Goal: Download file/media

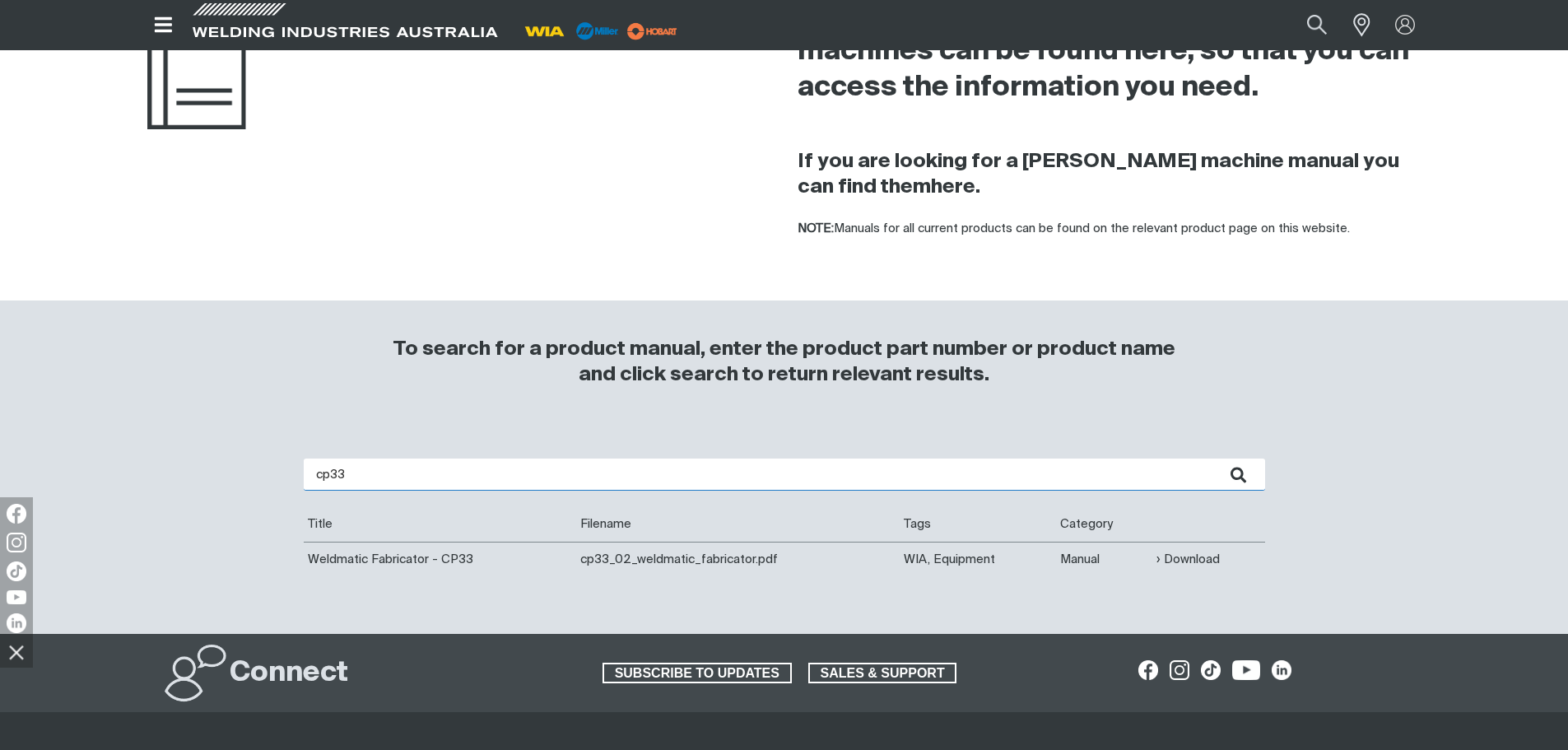
drag, startPoint x: 424, startPoint y: 476, endPoint x: 177, endPoint y: 457, distance: 247.7
click at [177, 457] on div "cp33 Are you looking for a product manual for a discontinued product? You're in…" at bounding box center [784, 529] width 1316 height 207
type input "500I"
click at [1213, 458] on button "submit" at bounding box center [1239, 474] width 52 height 32
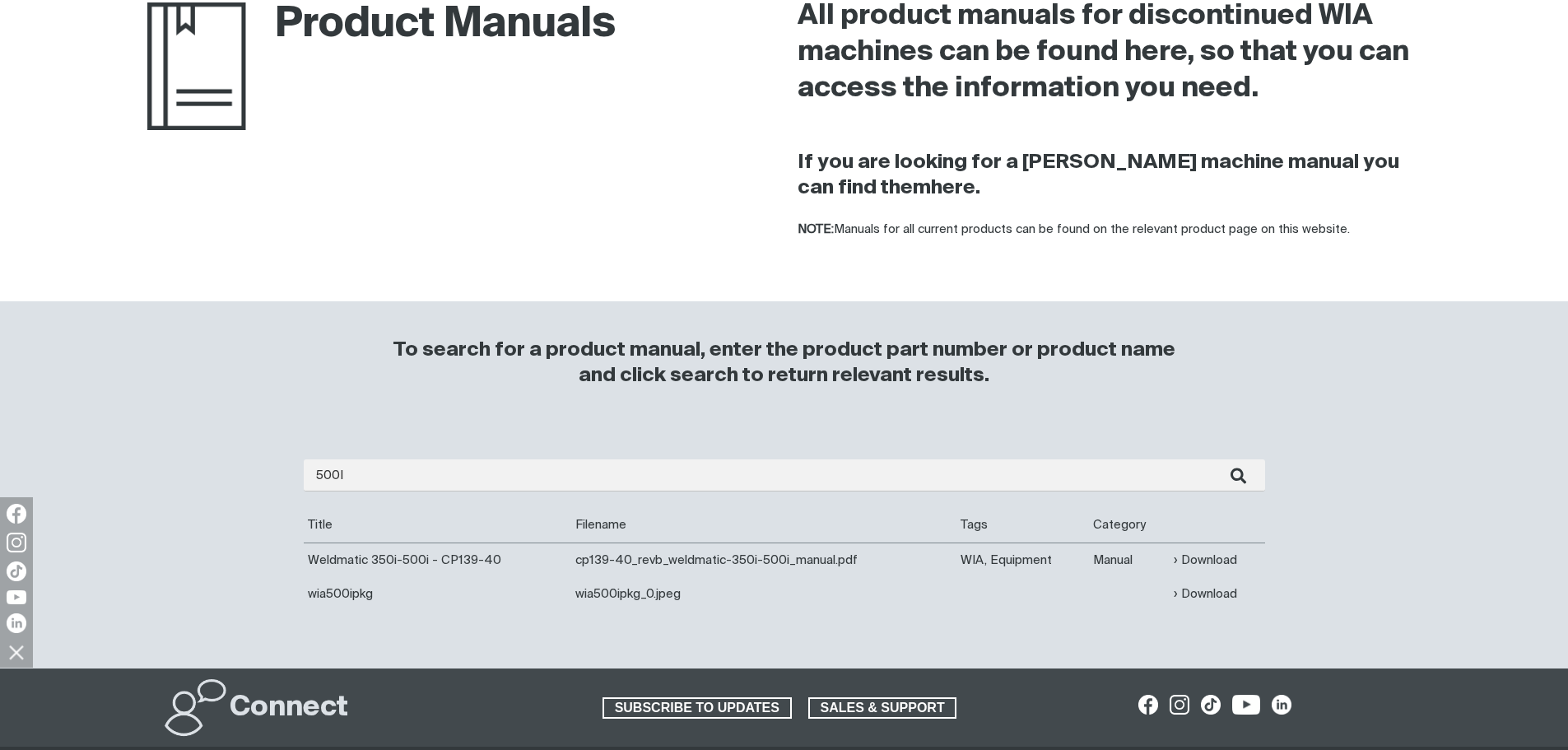
scroll to position [164, 0]
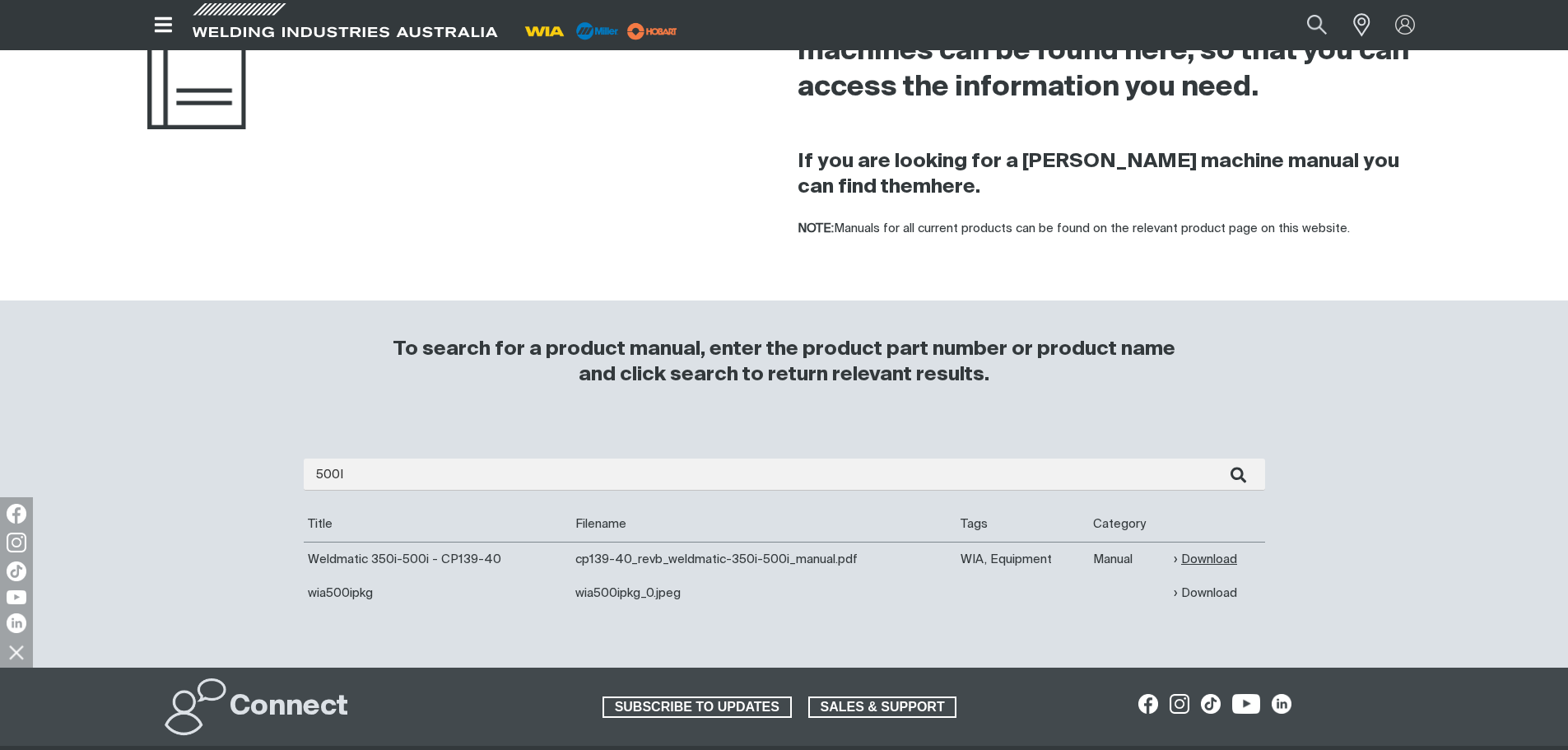
click at [1212, 559] on link "Download" at bounding box center [1205, 559] width 63 height 19
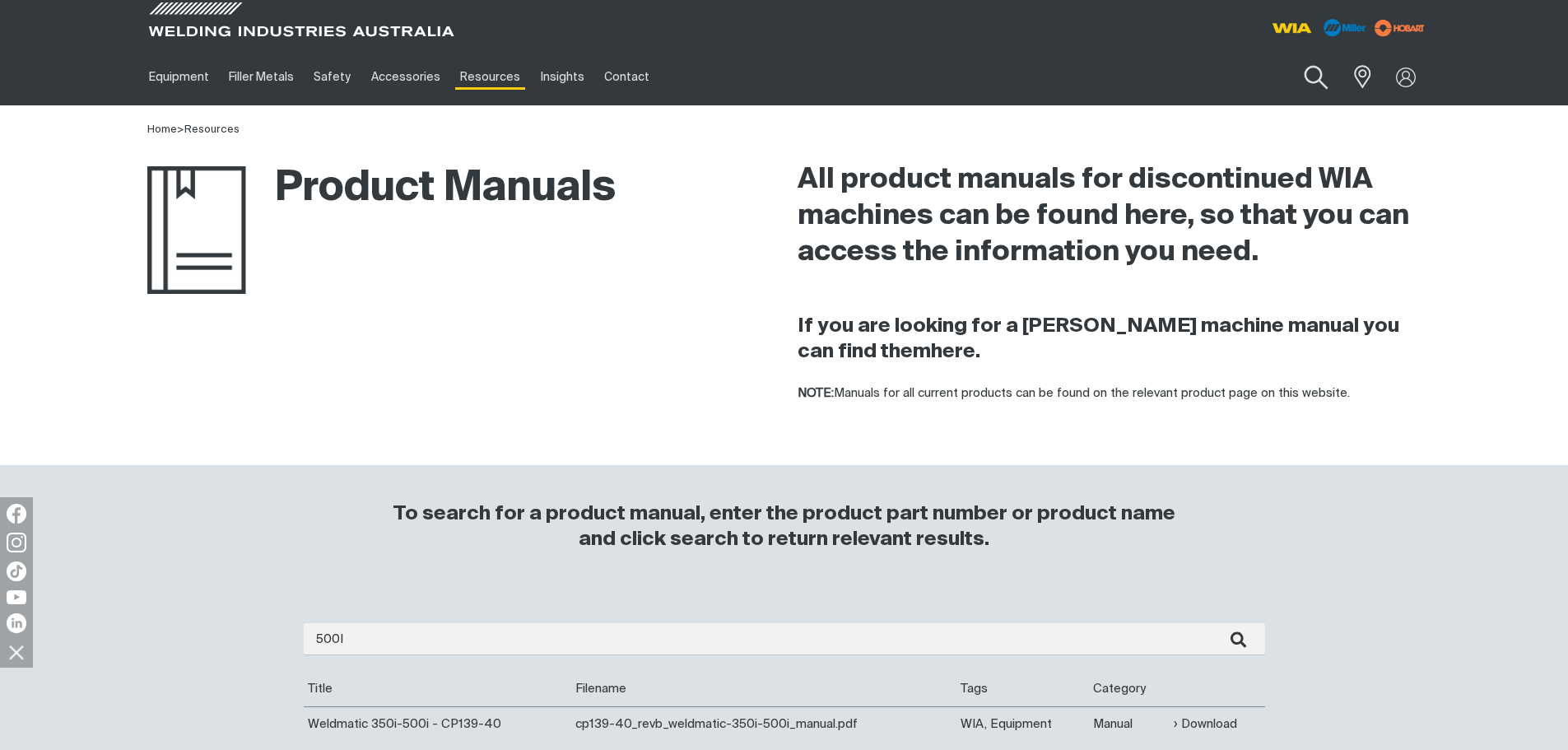
click at [1303, 79] on button "Search products" at bounding box center [1315, 78] width 67 height 47
click at [1203, 72] on input "Search" at bounding box center [1215, 76] width 254 height 37
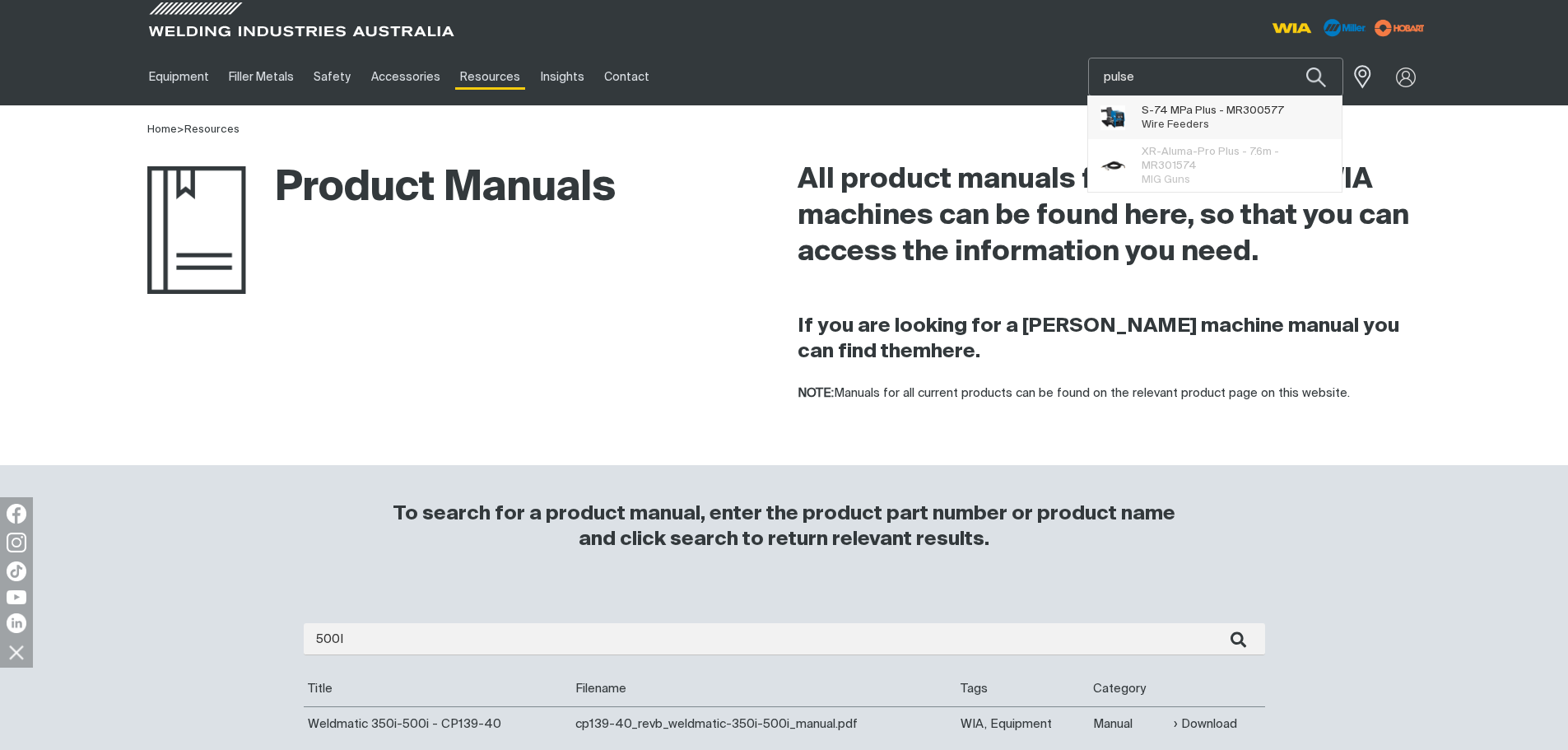
type input "pulse"
click at [1222, 115] on span "S-74 MPa Plus - MR300577" at bounding box center [1212, 111] width 142 height 14
